Goal: Task Accomplishment & Management: Use online tool/utility

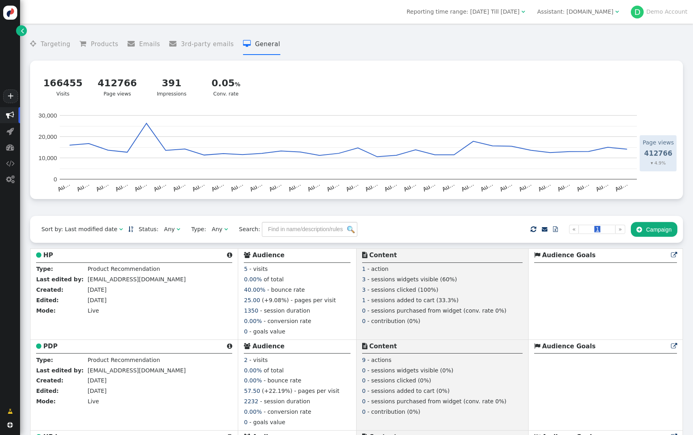
click at [66, 88] on div "166455" at bounding box center [63, 83] width 40 height 14
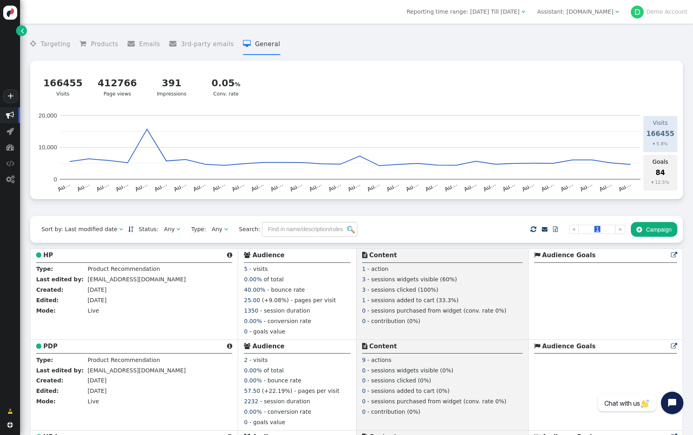
click at [603, 16] on span "Assistant: spiraldirect.com " at bounding box center [578, 11] width 93 height 13
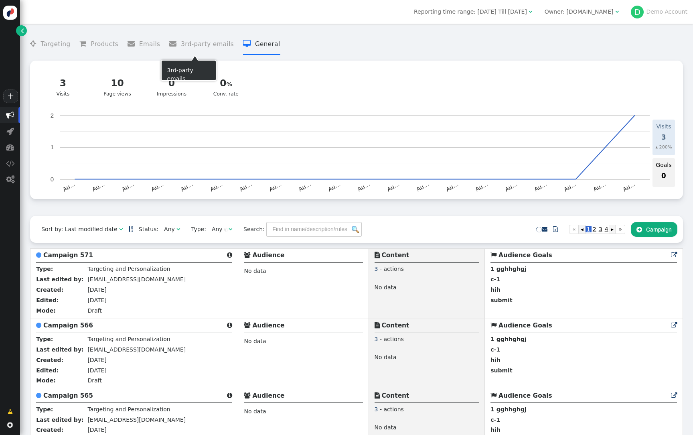
click at [638, 223] on div "Sort by: Last modified date   Status: Any  Type: Any  Search:    Import …" at bounding box center [356, 229] width 653 height 27
click at [644, 232] on button " Campaign" at bounding box center [654, 229] width 47 height 14
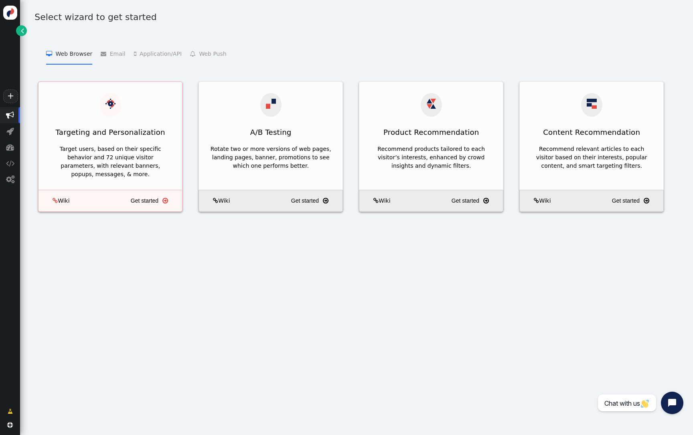
click at [148, 132] on div "Targeting and Personalization" at bounding box center [111, 132] width 144 height 20
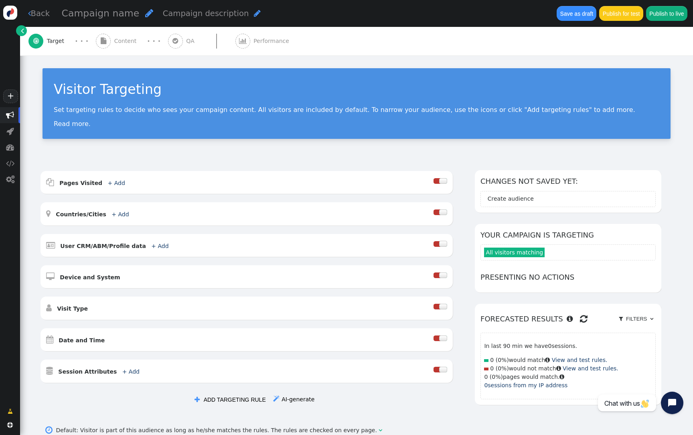
click at [110, 41] on span "" at bounding box center [103, 41] width 15 height 15
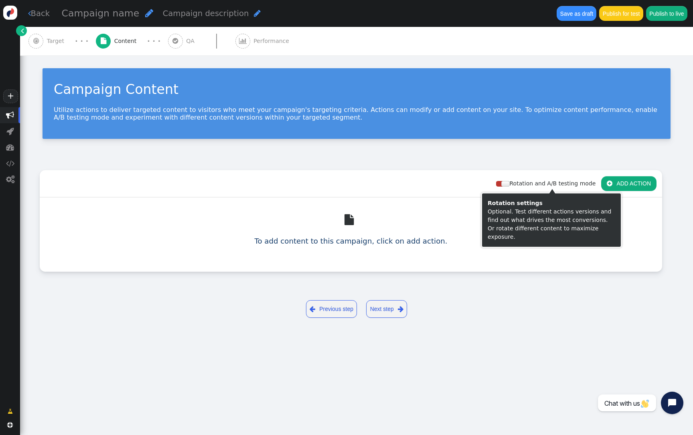
click at [621, 187] on button " ADD ACTION" at bounding box center [629, 183] width 55 height 14
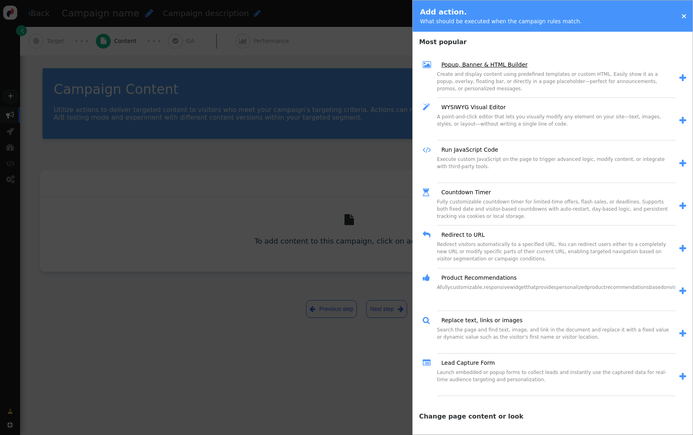
click at [463, 67] on link "Popup, Banner & HTML Builder" at bounding box center [482, 65] width 92 height 8
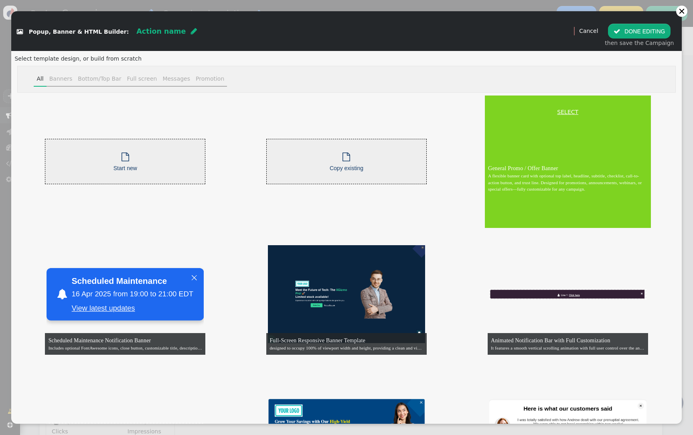
click at [561, 110] on link "SELECT" at bounding box center [568, 112] width 163 height 8
